Goal: Browse casually

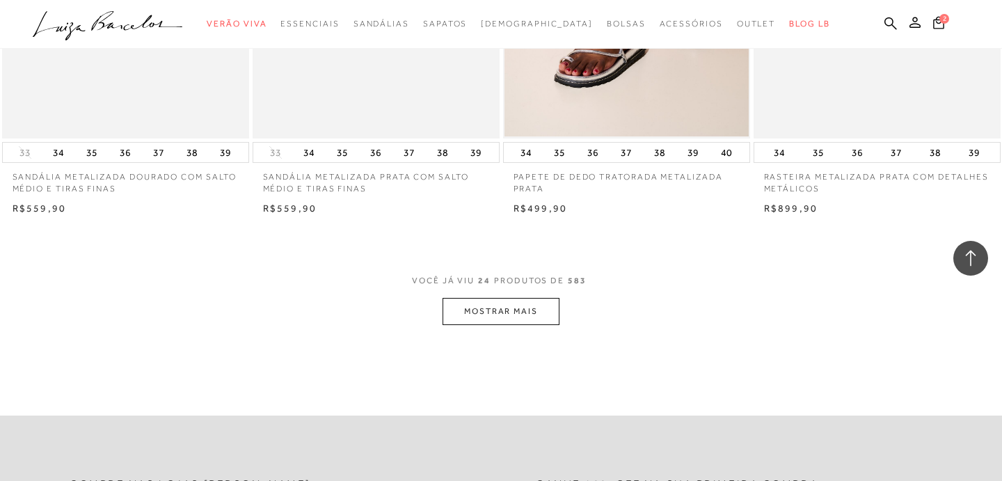
scroll to position [2668, 0]
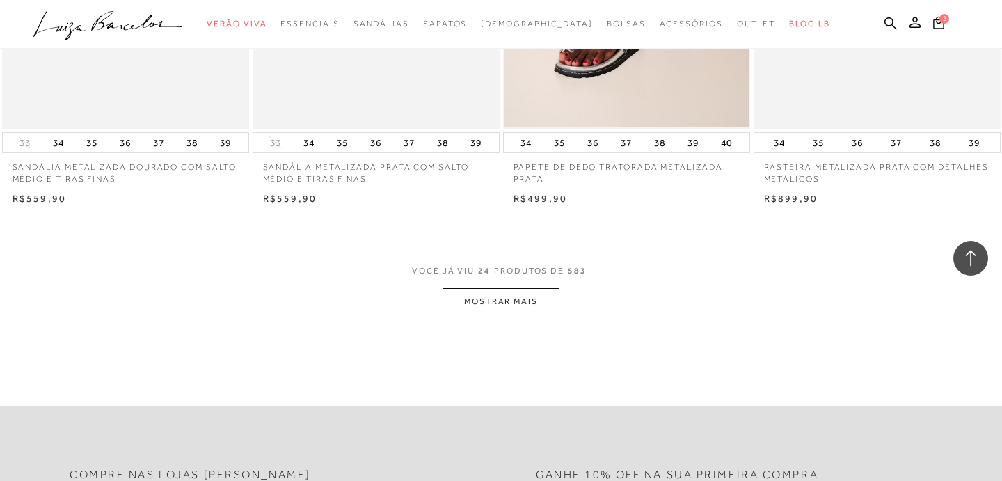
click at [529, 294] on button "MOSTRAR MAIS" at bounding box center [501, 301] width 117 height 27
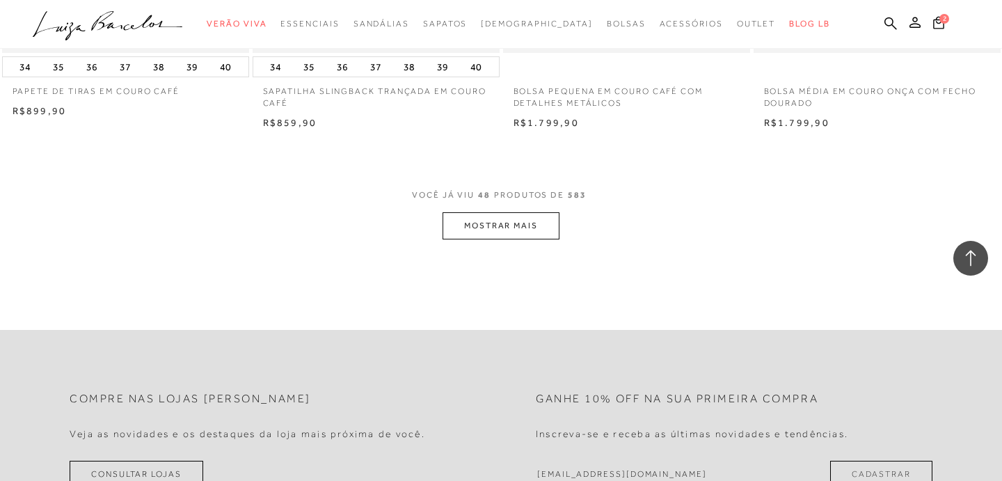
scroll to position [5528, 0]
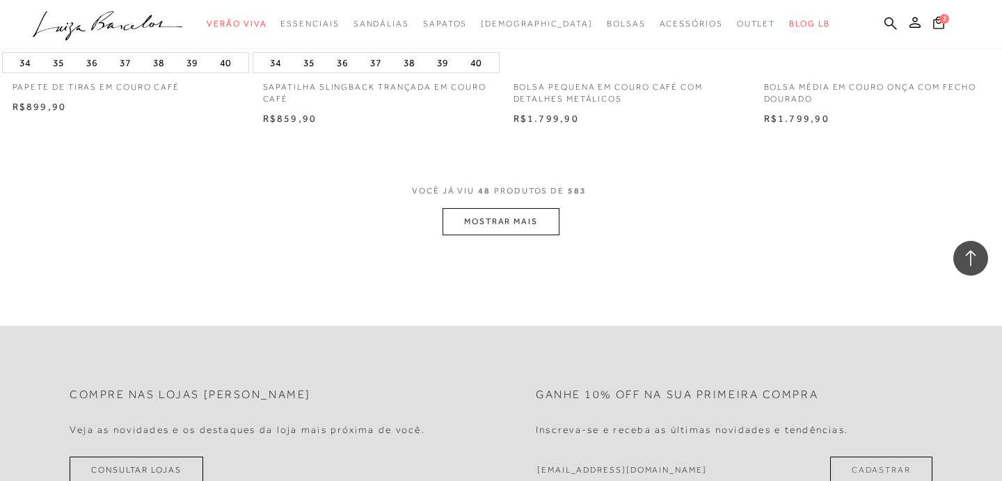
click at [527, 234] on button "MOSTRAR MAIS" at bounding box center [501, 221] width 117 height 27
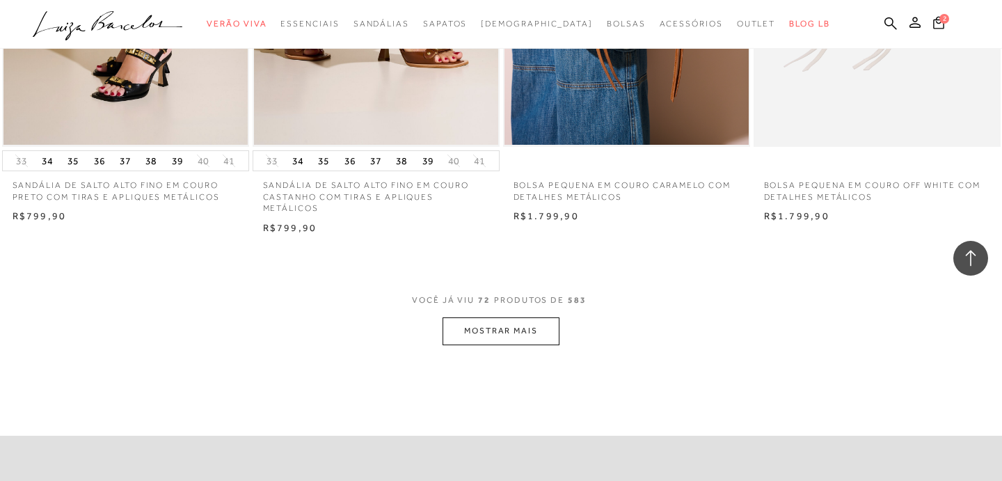
scroll to position [8317, 0]
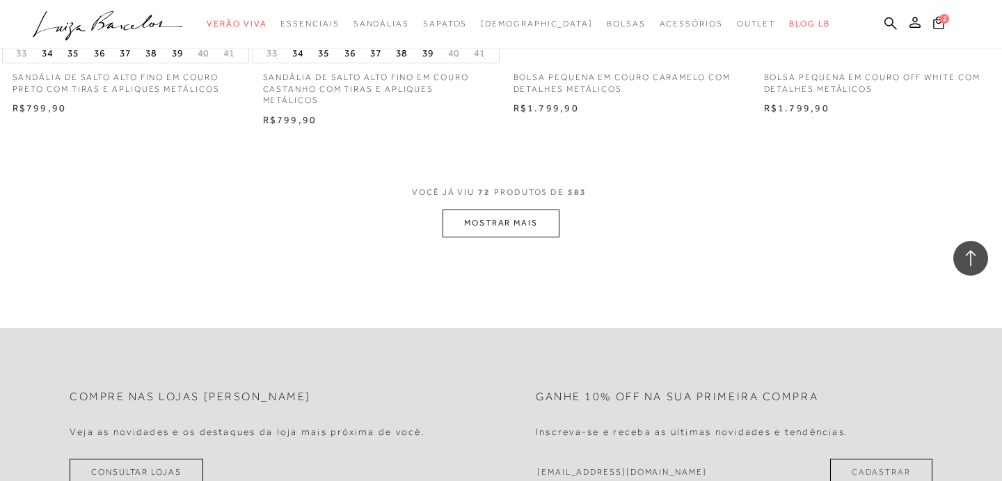
click at [490, 230] on button "MOSTRAR MAIS" at bounding box center [501, 222] width 117 height 27
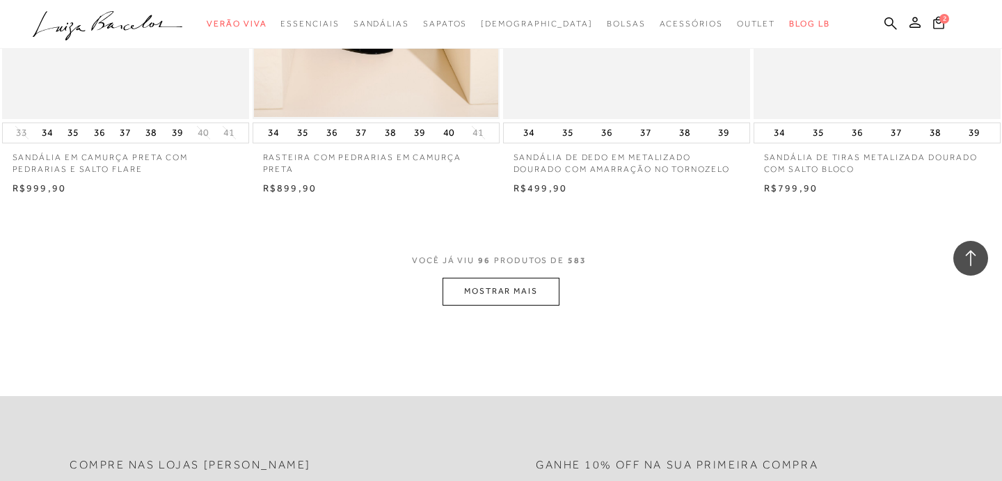
scroll to position [11022, 0]
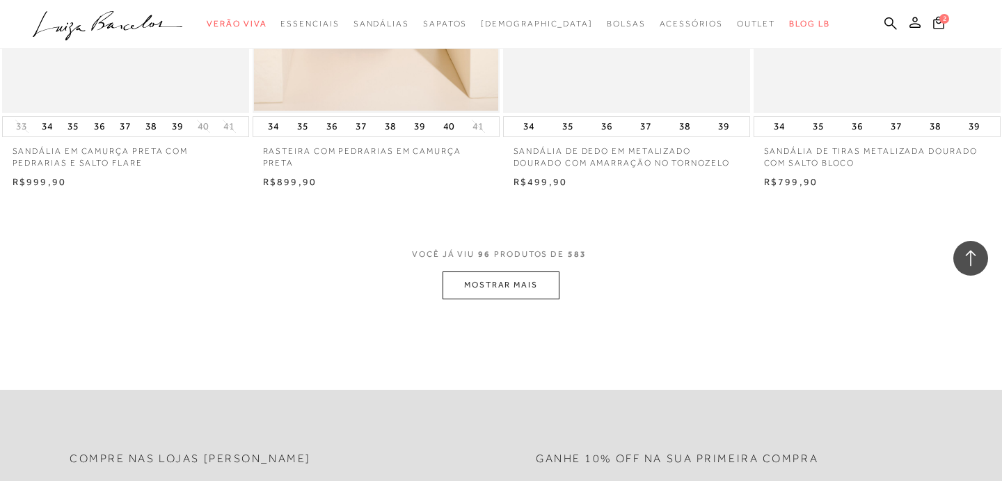
click at [503, 294] on button "MOSTRAR MAIS" at bounding box center [501, 284] width 117 height 27
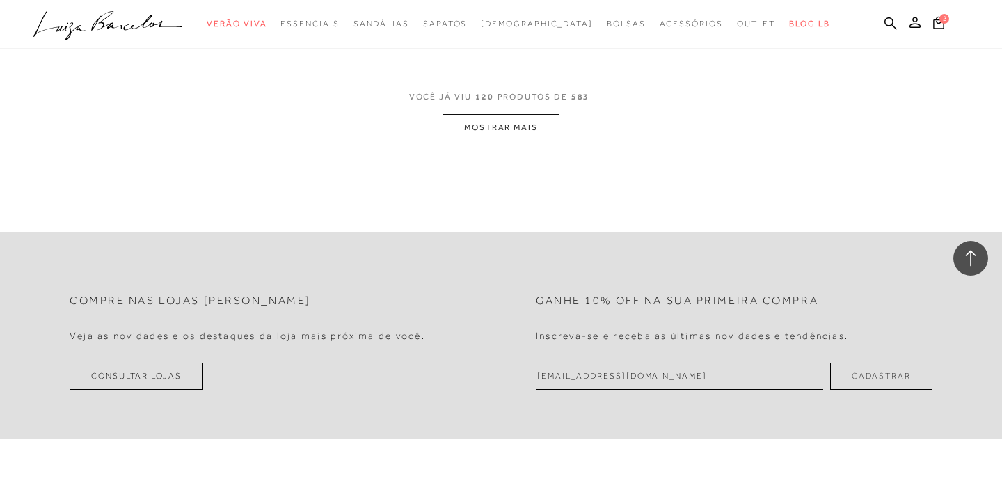
scroll to position [13947, 0]
click at [491, 142] on button "MOSTRAR MAIS" at bounding box center [501, 128] width 117 height 27
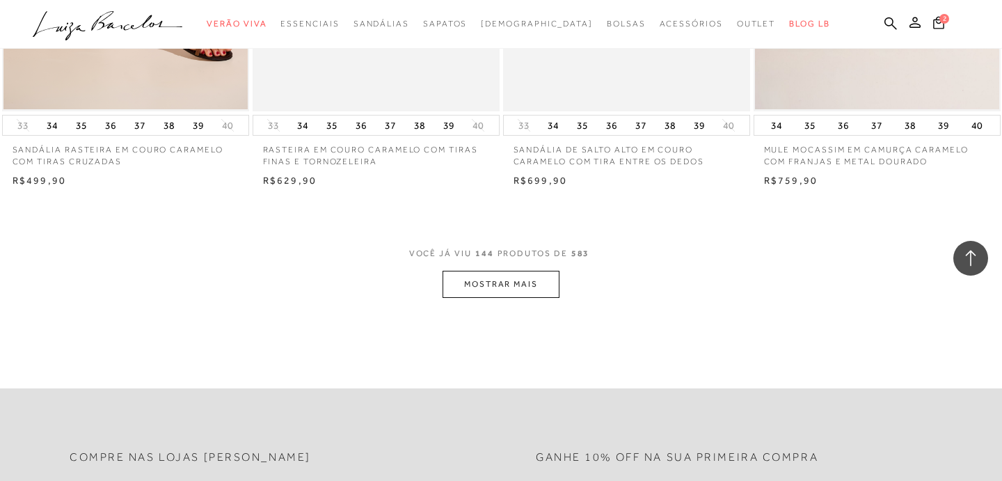
scroll to position [16619, 0]
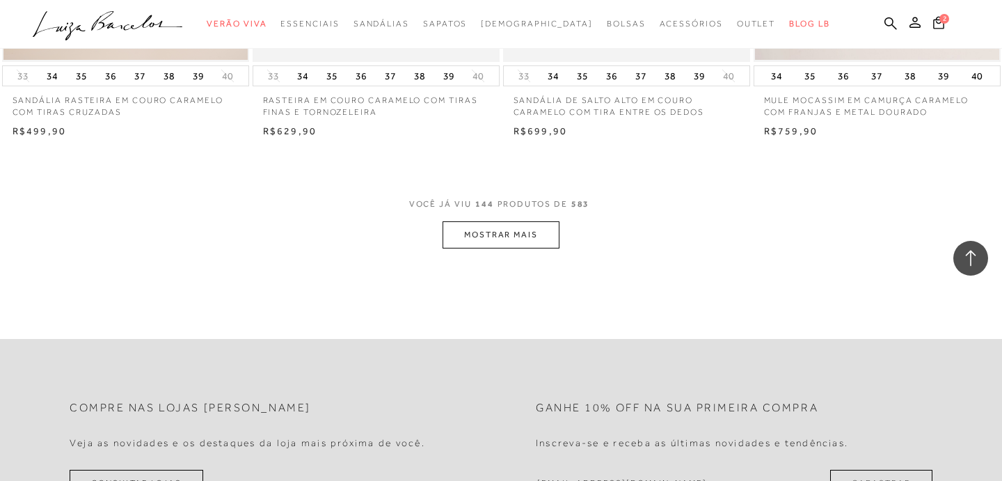
click at [523, 244] on button "MOSTRAR MAIS" at bounding box center [501, 234] width 117 height 27
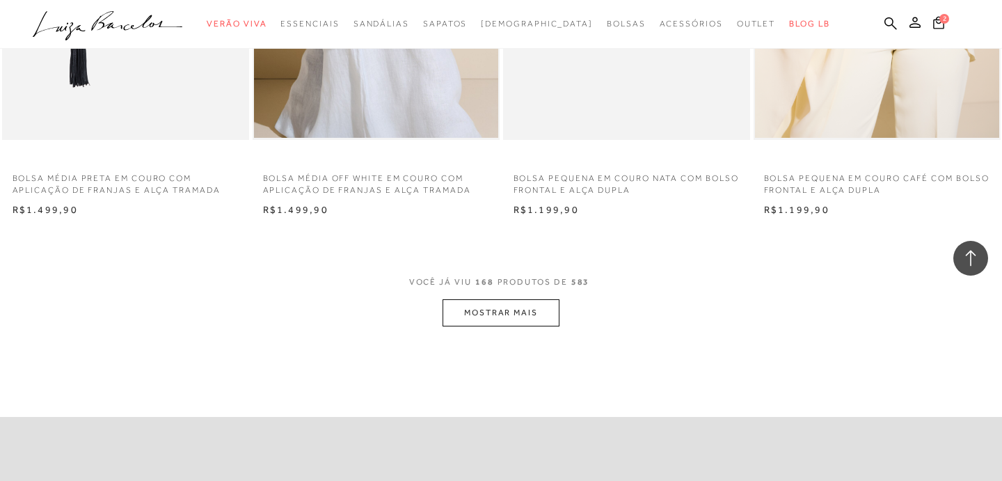
scroll to position [19316, 0]
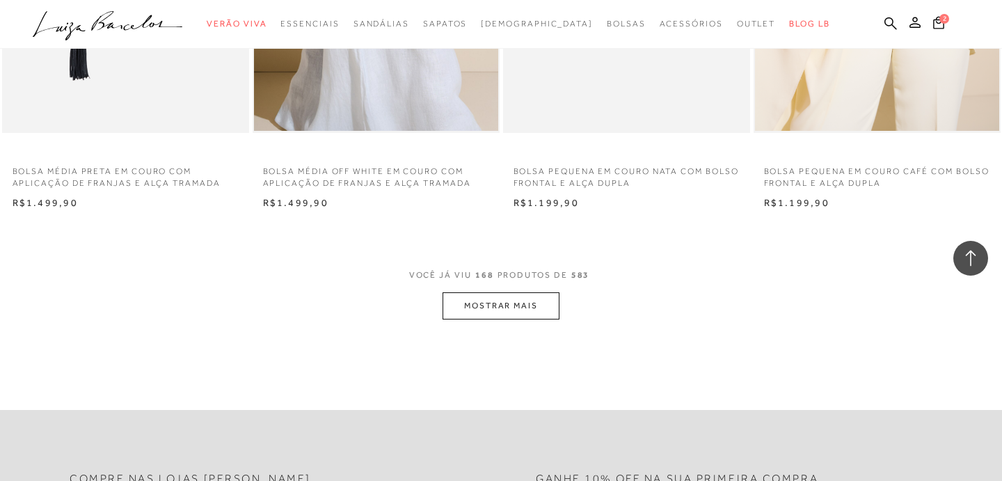
click at [496, 315] on button "MOSTRAR MAIS" at bounding box center [501, 305] width 117 height 27
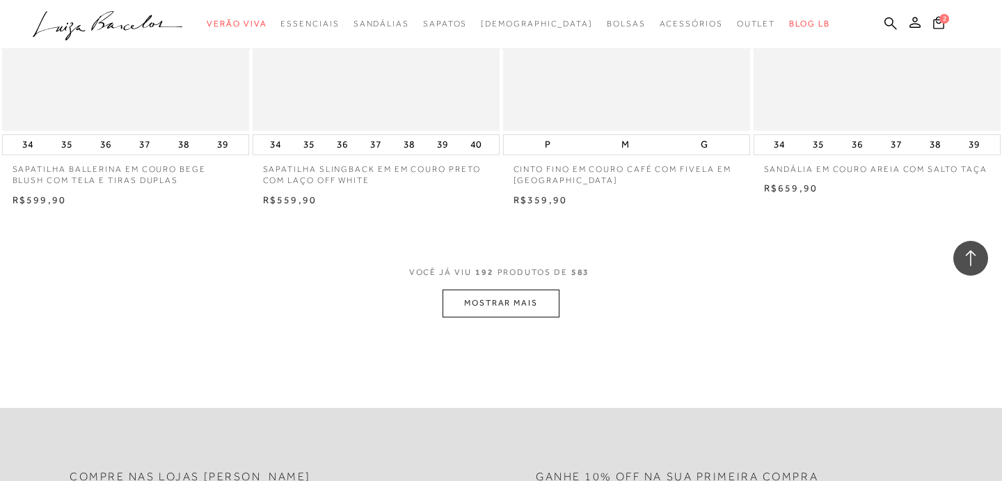
scroll to position [22166, 0]
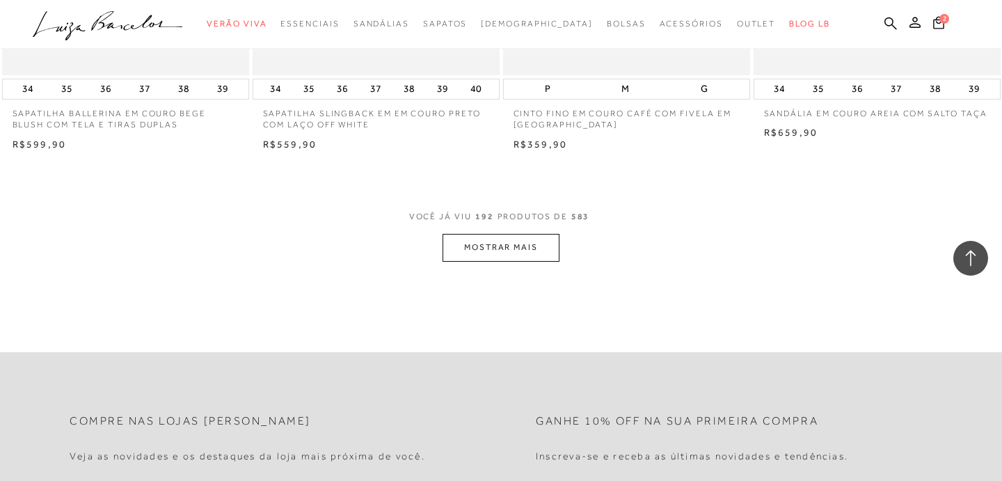
click at [475, 256] on button "MOSTRAR MAIS" at bounding box center [501, 247] width 117 height 27
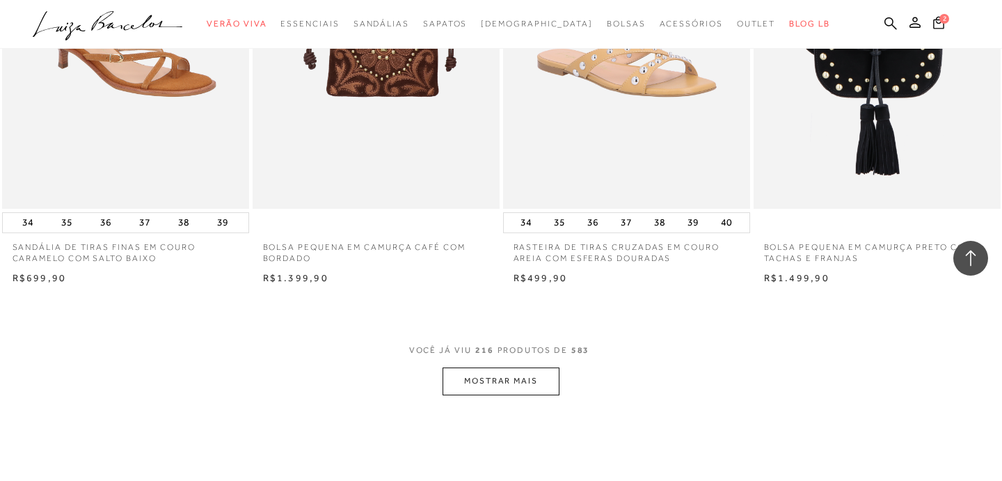
scroll to position [24813, 0]
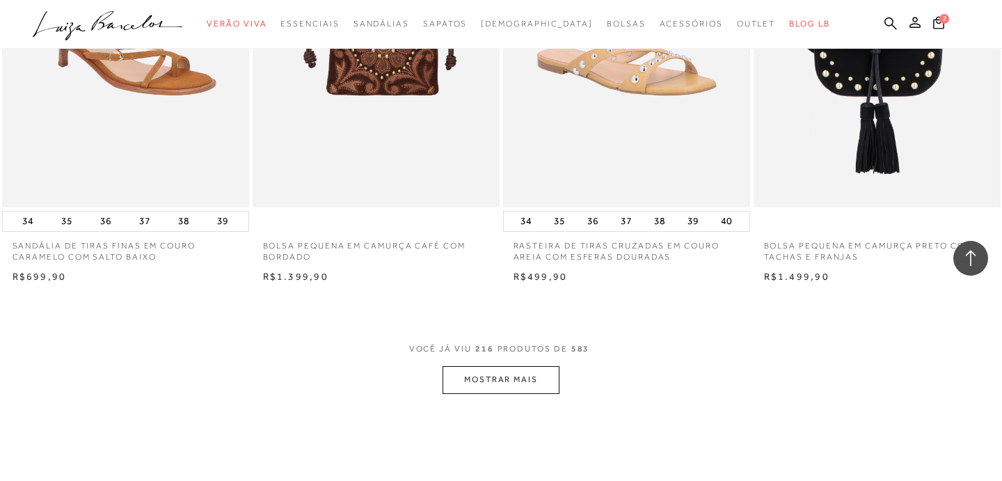
click at [527, 392] on button "MOSTRAR MAIS" at bounding box center [501, 379] width 117 height 27
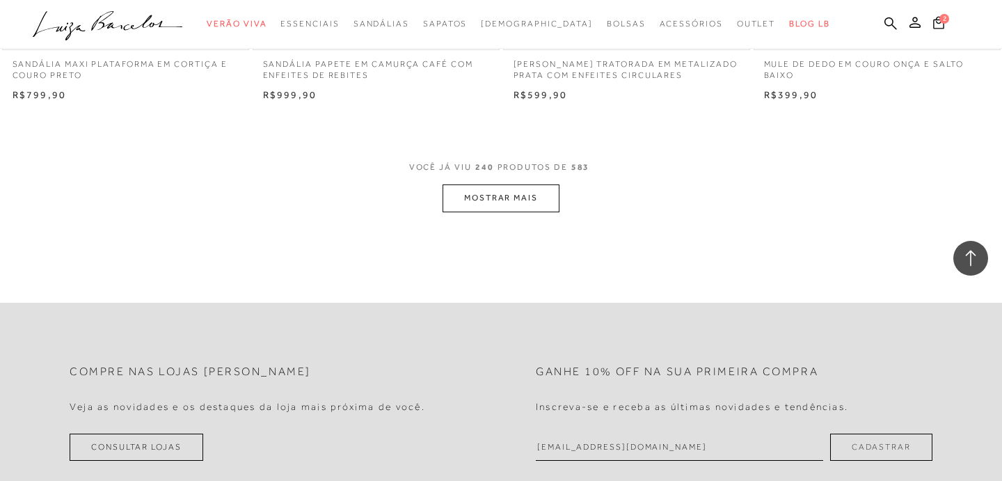
scroll to position [27776, 0]
click at [498, 210] on button "MOSTRAR MAIS" at bounding box center [501, 196] width 117 height 27
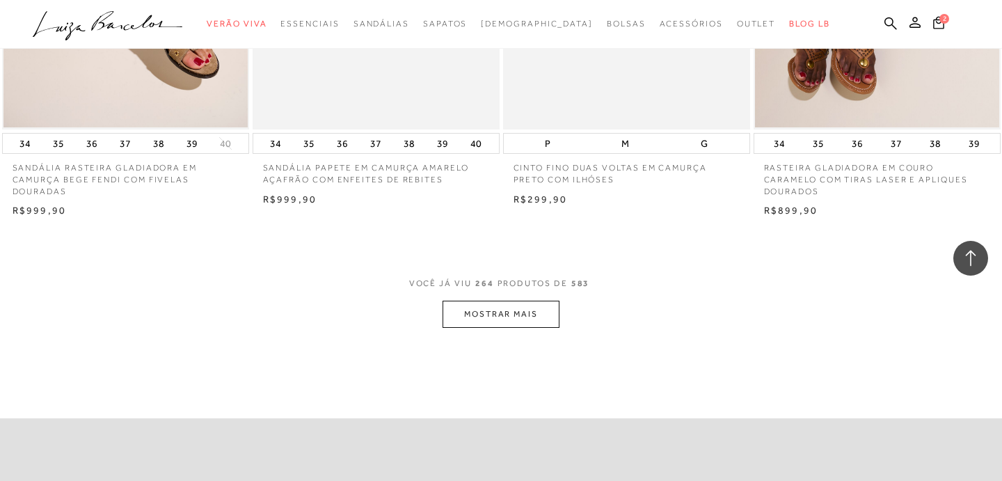
scroll to position [30479, 0]
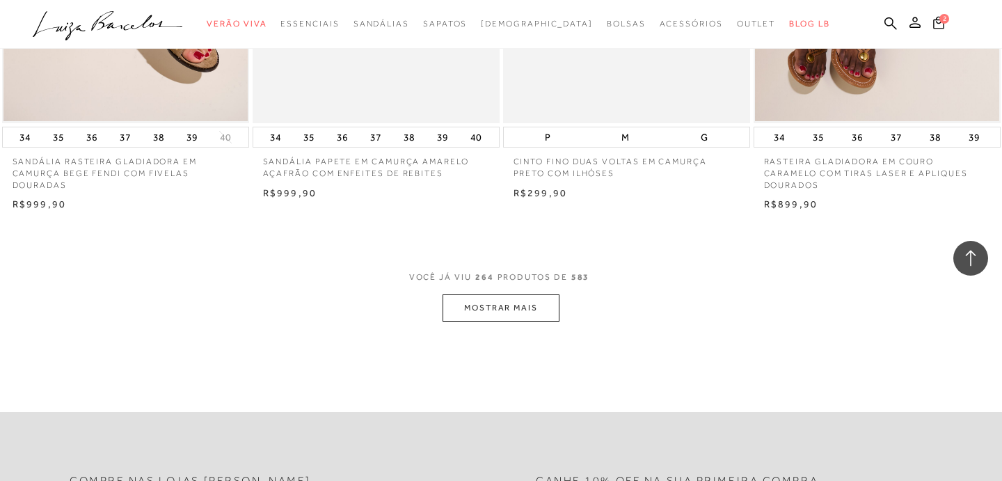
click at [481, 322] on button "MOSTRAR MAIS" at bounding box center [501, 307] width 117 height 27
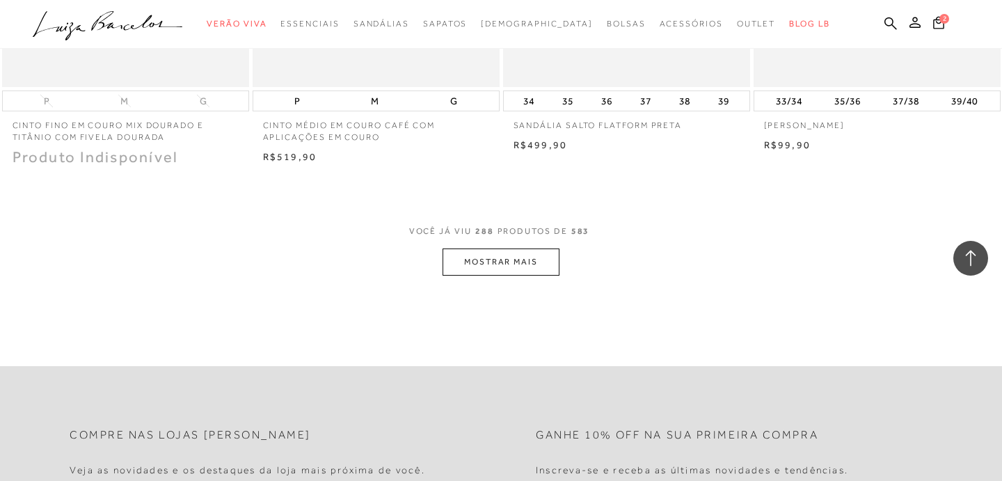
scroll to position [33301, 0]
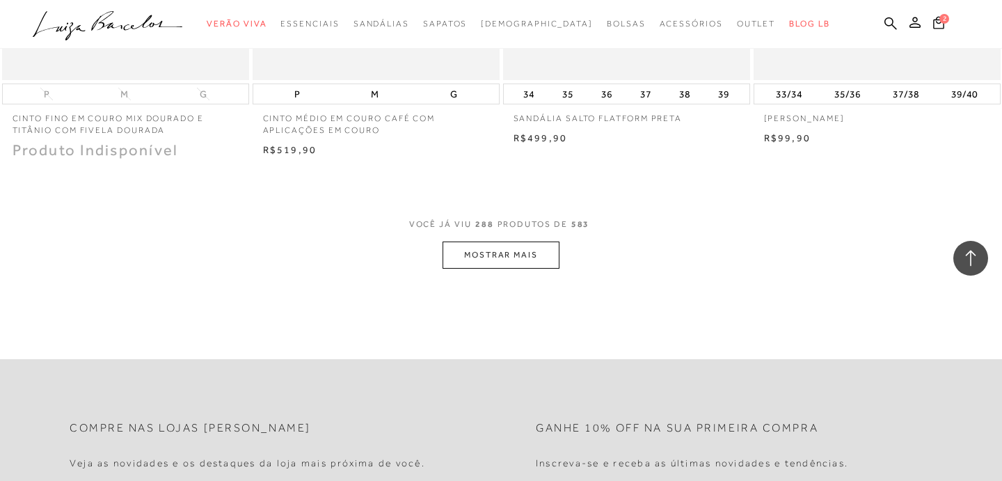
click at [510, 269] on button "MOSTRAR MAIS" at bounding box center [501, 255] width 117 height 27
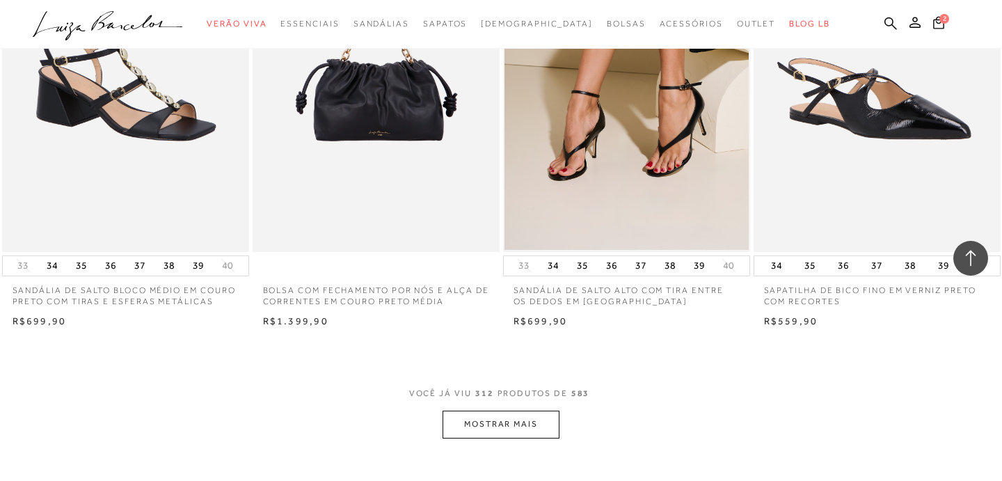
scroll to position [36035, 0]
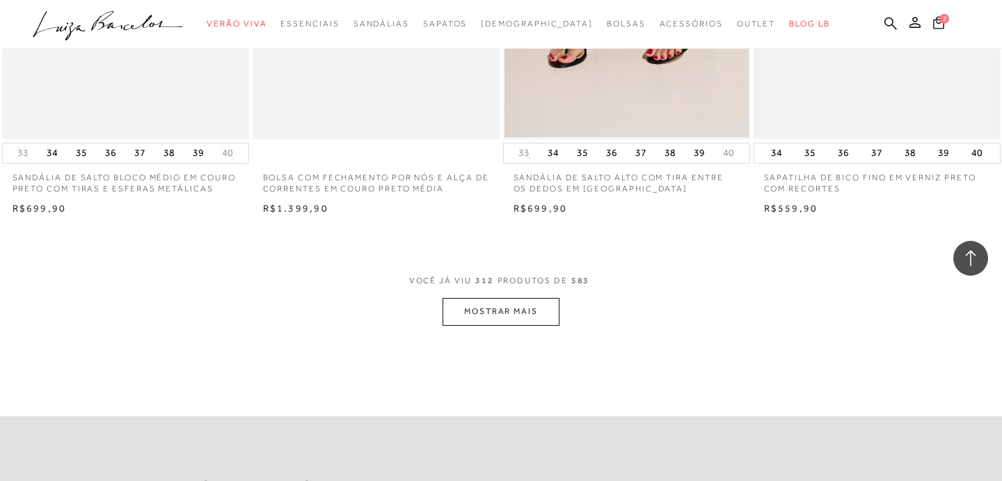
click at [503, 325] on button "MOSTRAR MAIS" at bounding box center [501, 311] width 117 height 27
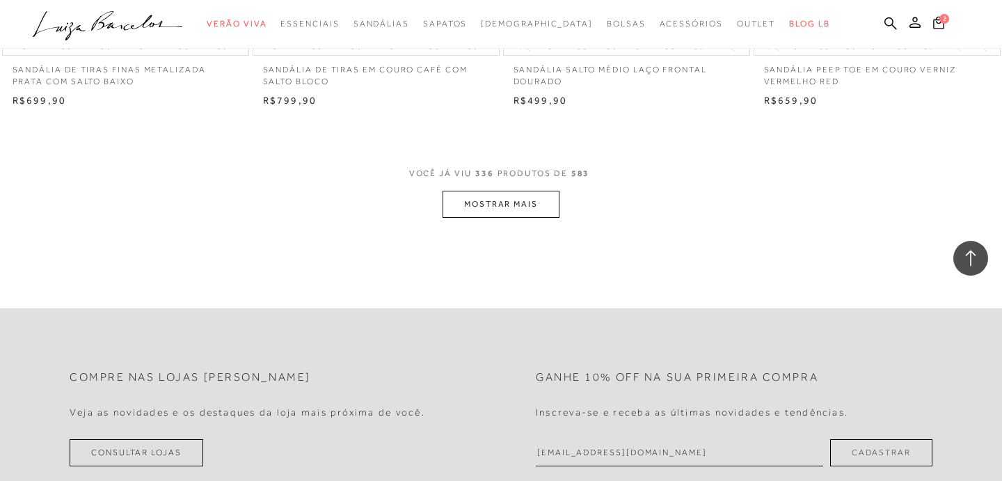
scroll to position [38933, 0]
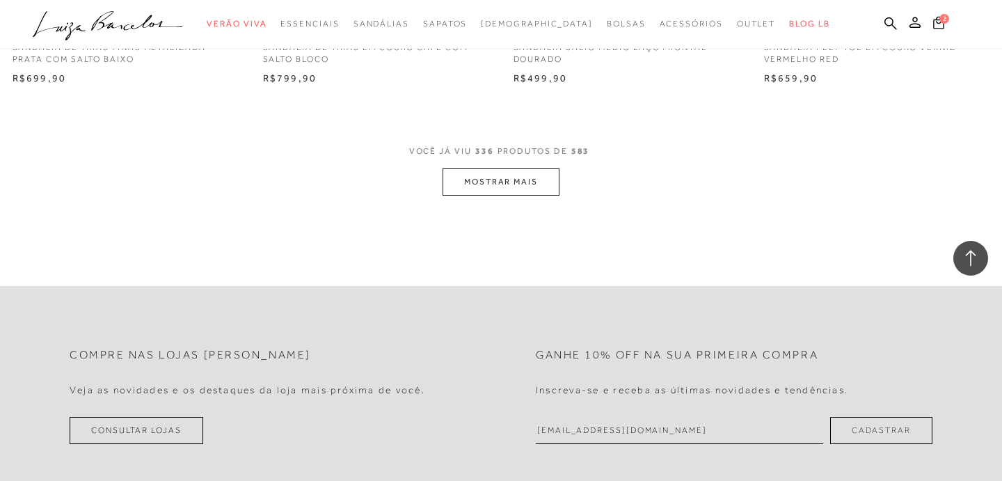
click at [473, 196] on button "MOSTRAR MAIS" at bounding box center [501, 181] width 117 height 27
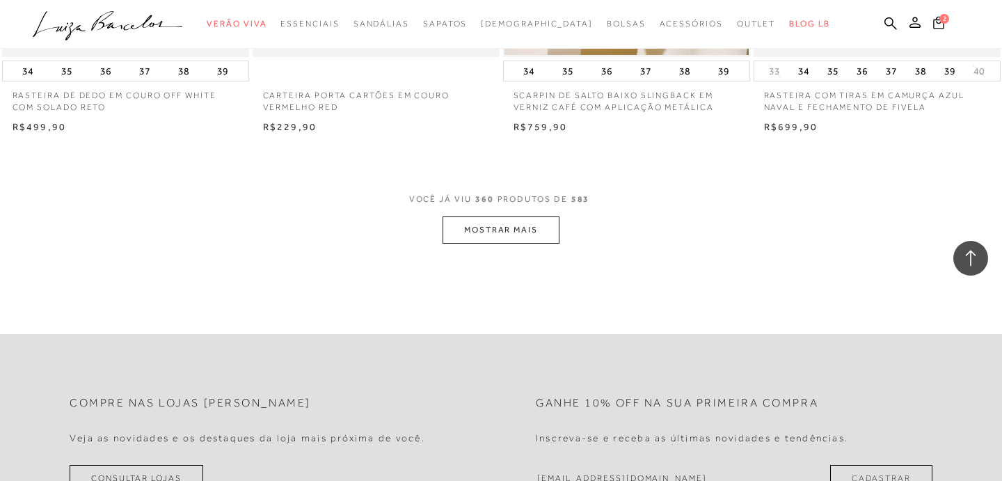
scroll to position [41657, 0]
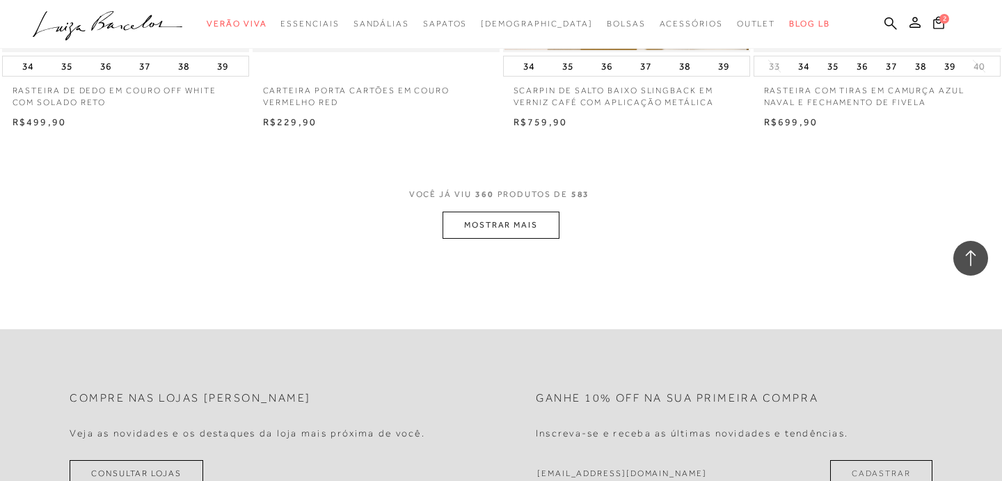
click at [519, 239] on button "MOSTRAR MAIS" at bounding box center [501, 225] width 117 height 27
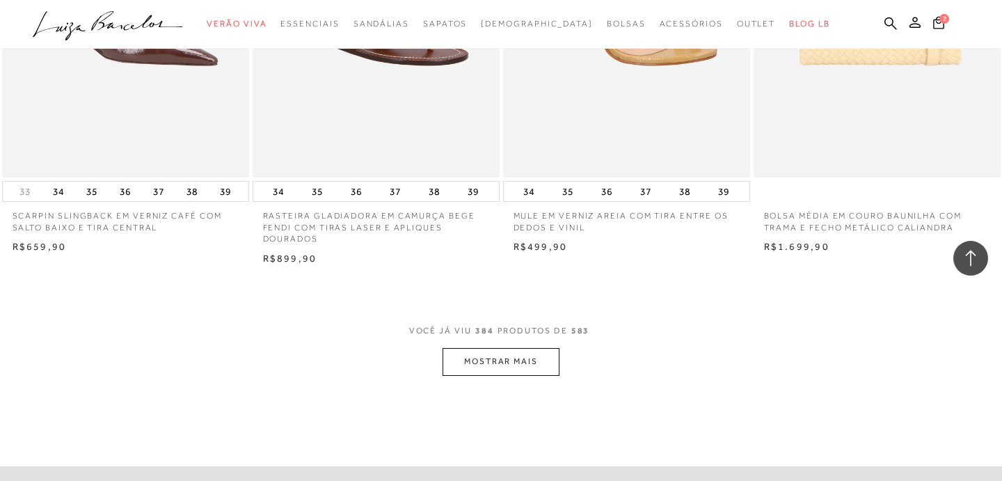
scroll to position [44329, 0]
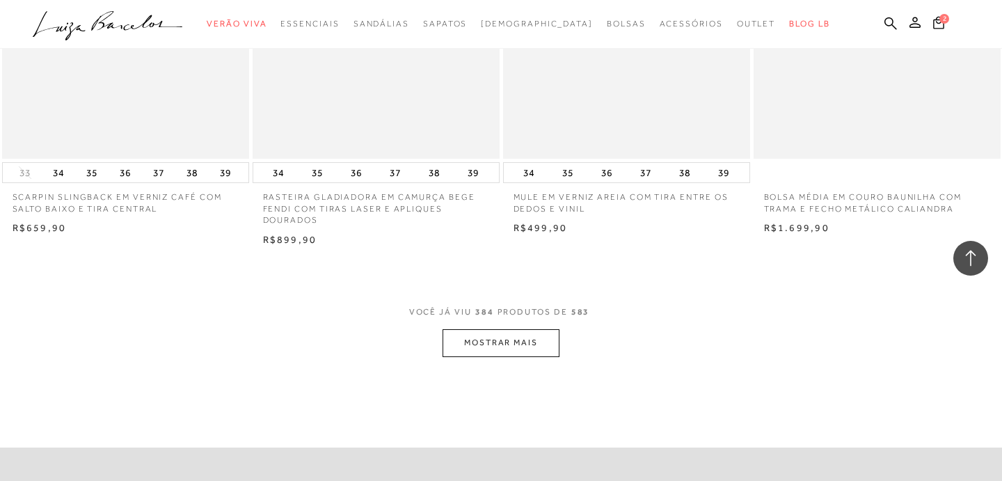
click at [488, 356] on button "MOSTRAR MAIS" at bounding box center [501, 342] width 117 height 27
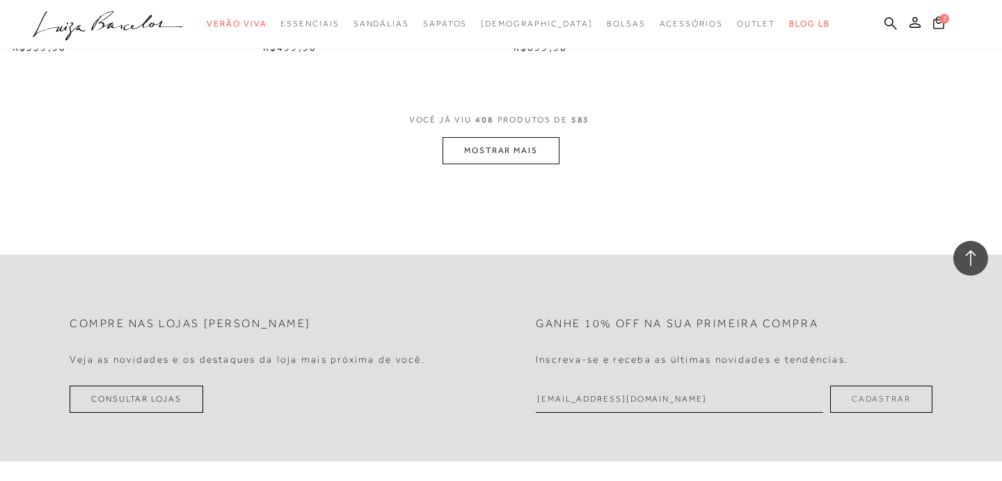
scroll to position [47312, 0]
click at [521, 164] on button "MOSTRAR MAIS" at bounding box center [501, 151] width 117 height 27
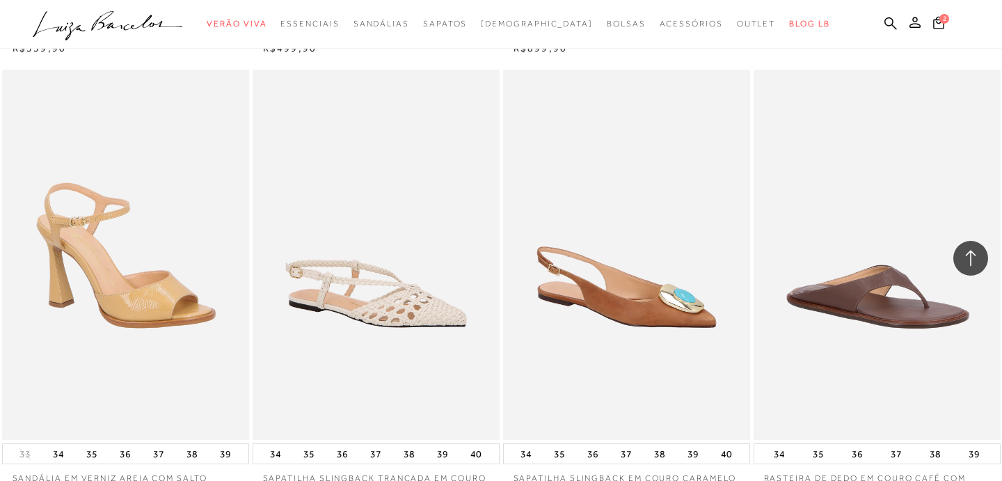
click at [521, 164] on img at bounding box center [628, 255] width 246 height 371
